Goal: Task Accomplishment & Management: Complete application form

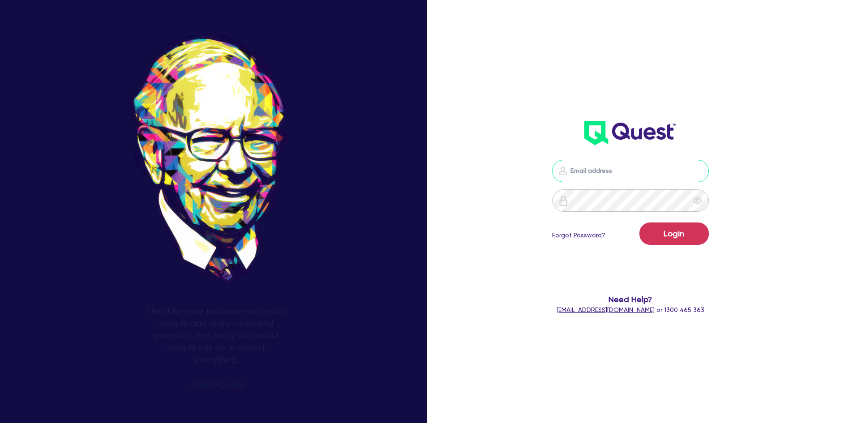
click at [589, 177] on input "email" at bounding box center [630, 171] width 157 height 22
type input "[PERSON_NAME][EMAIL_ADDRESS][DOMAIN_NAME]"
click at [666, 228] on button "Login" at bounding box center [674, 234] width 69 height 22
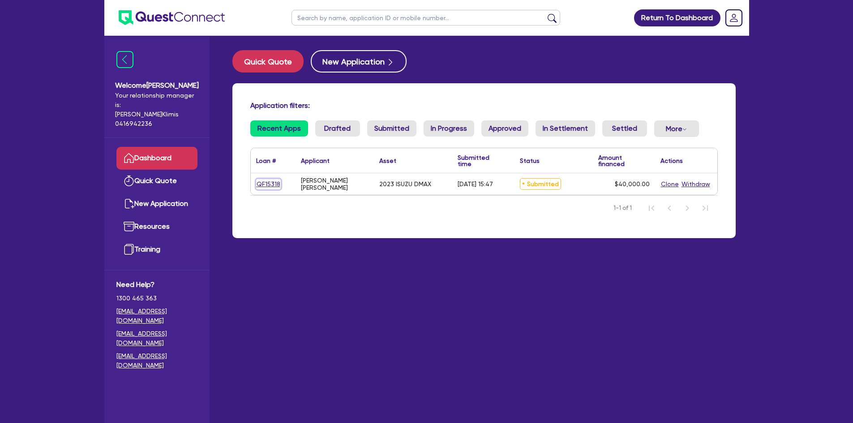
click at [267, 184] on link "QF15318" at bounding box center [268, 184] width 25 height 10
select select "CARS_AND_LIGHT_TRUCKS"
select select "PASSENGER_VEHICLES"
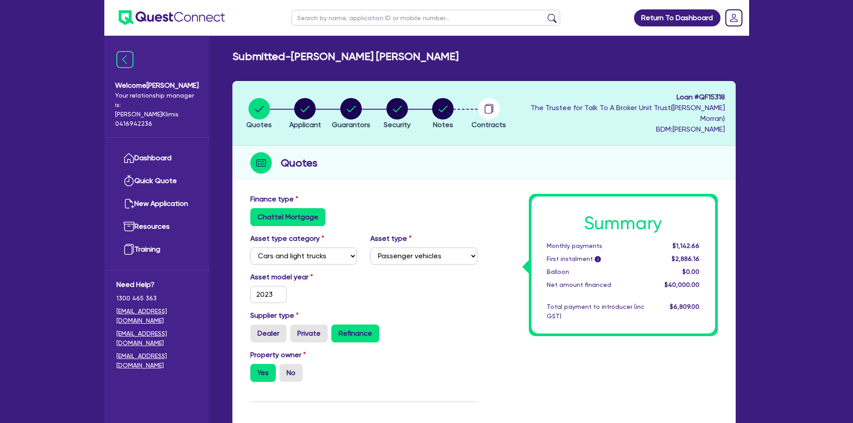
select select "CARS_AND_LIGHT_TRUCKS"
select select "PASSENGER_VEHICLES"
click at [155, 147] on link "Dashboard" at bounding box center [156, 158] width 81 height 23
